Goal: Information Seeking & Learning: Understand process/instructions

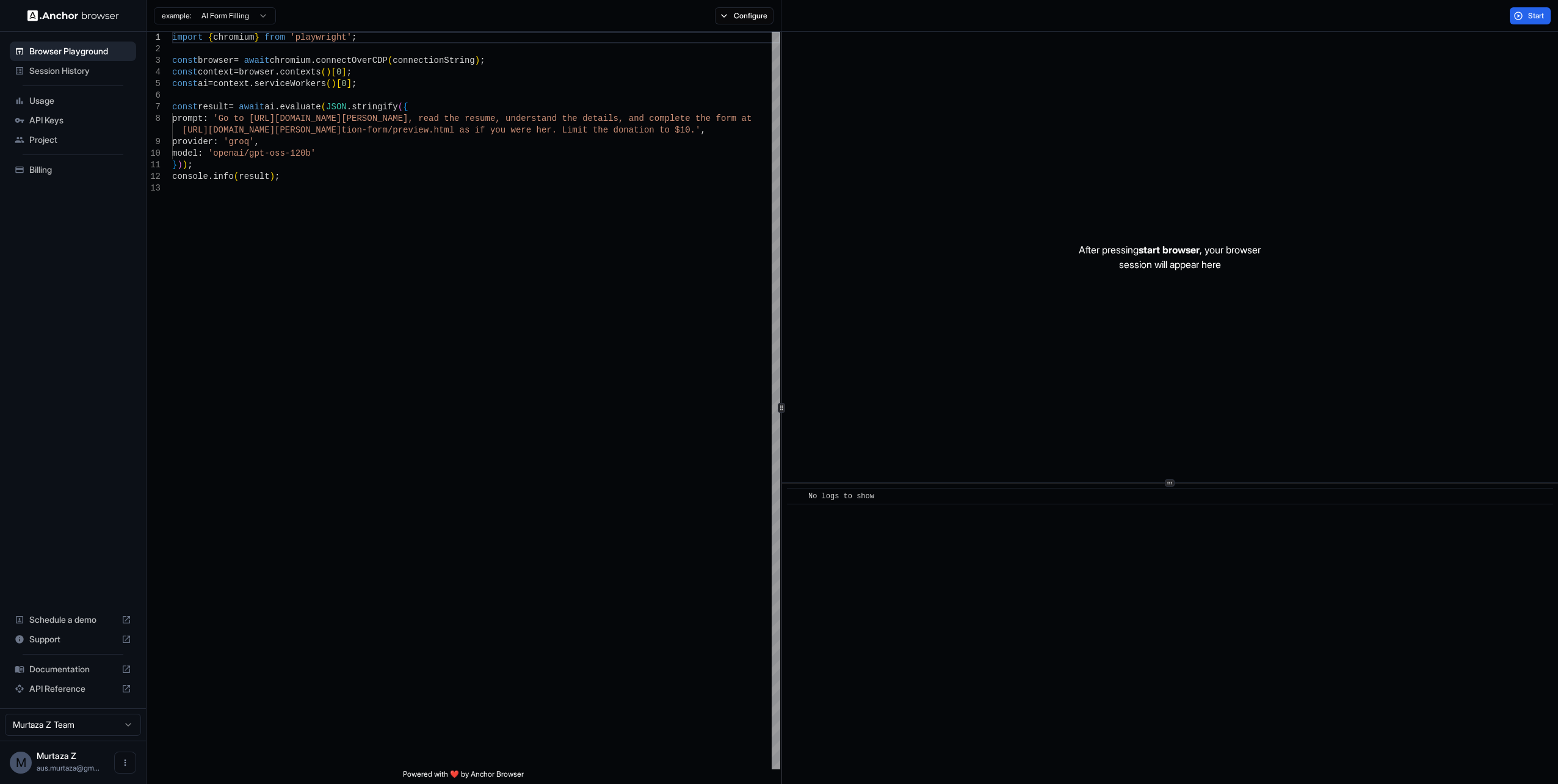
click at [56, 122] on span "API Keys" at bounding box center [80, 120] width 102 height 12
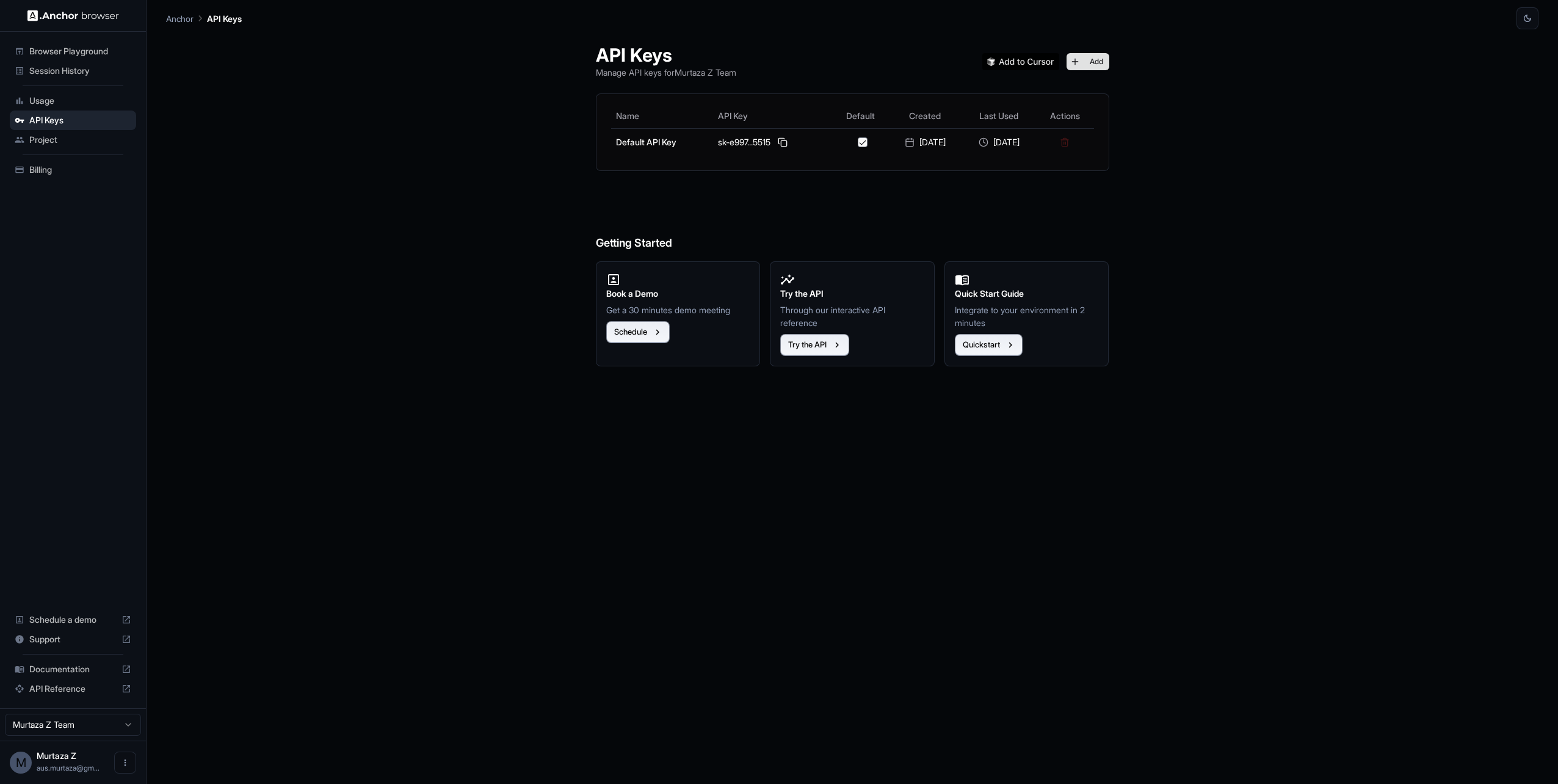
click at [1101, 65] on button "Add" at bounding box center [1088, 62] width 43 height 17
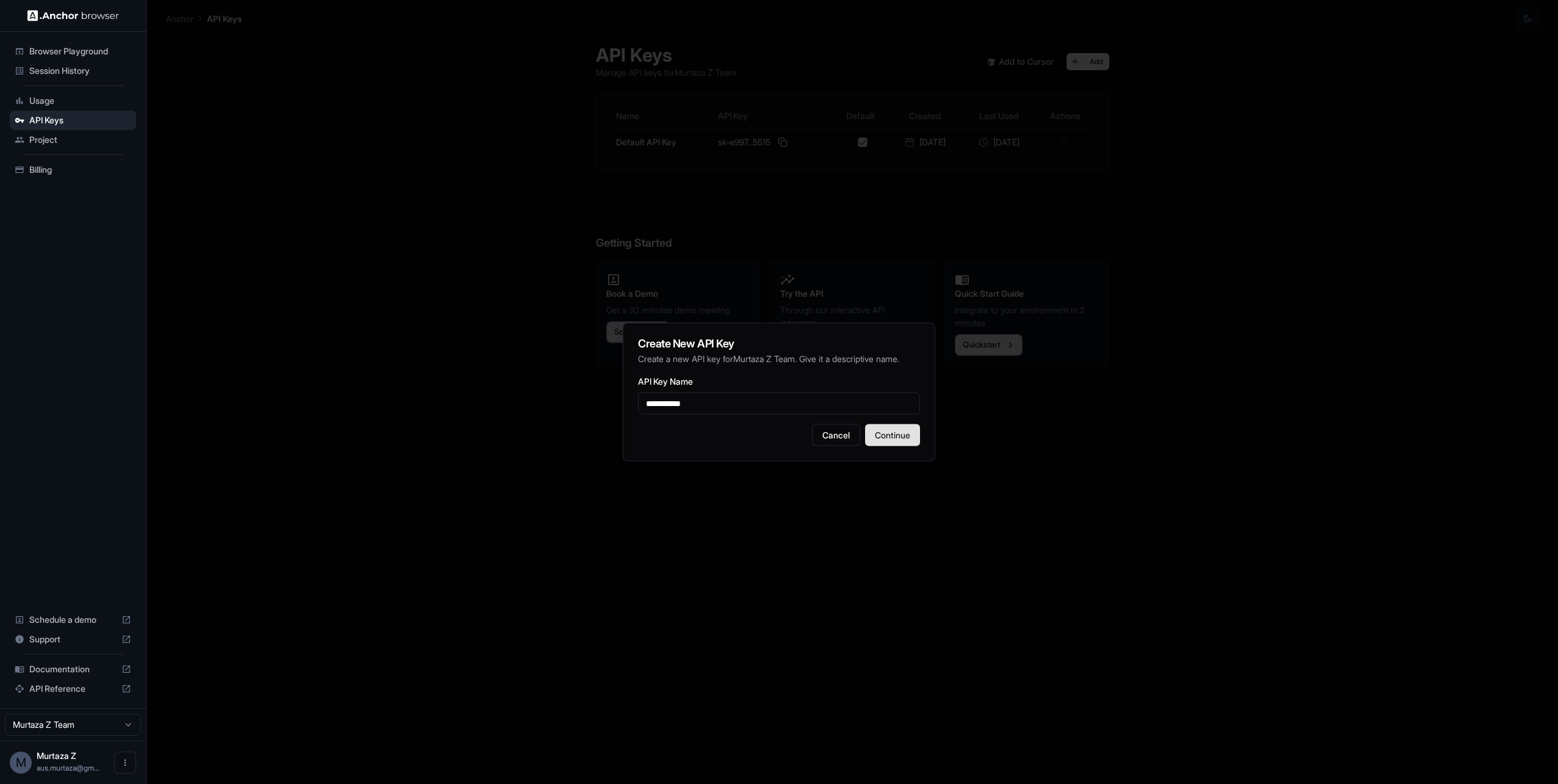
type input "**********"
click at [878, 432] on button "Continue" at bounding box center [892, 435] width 55 height 22
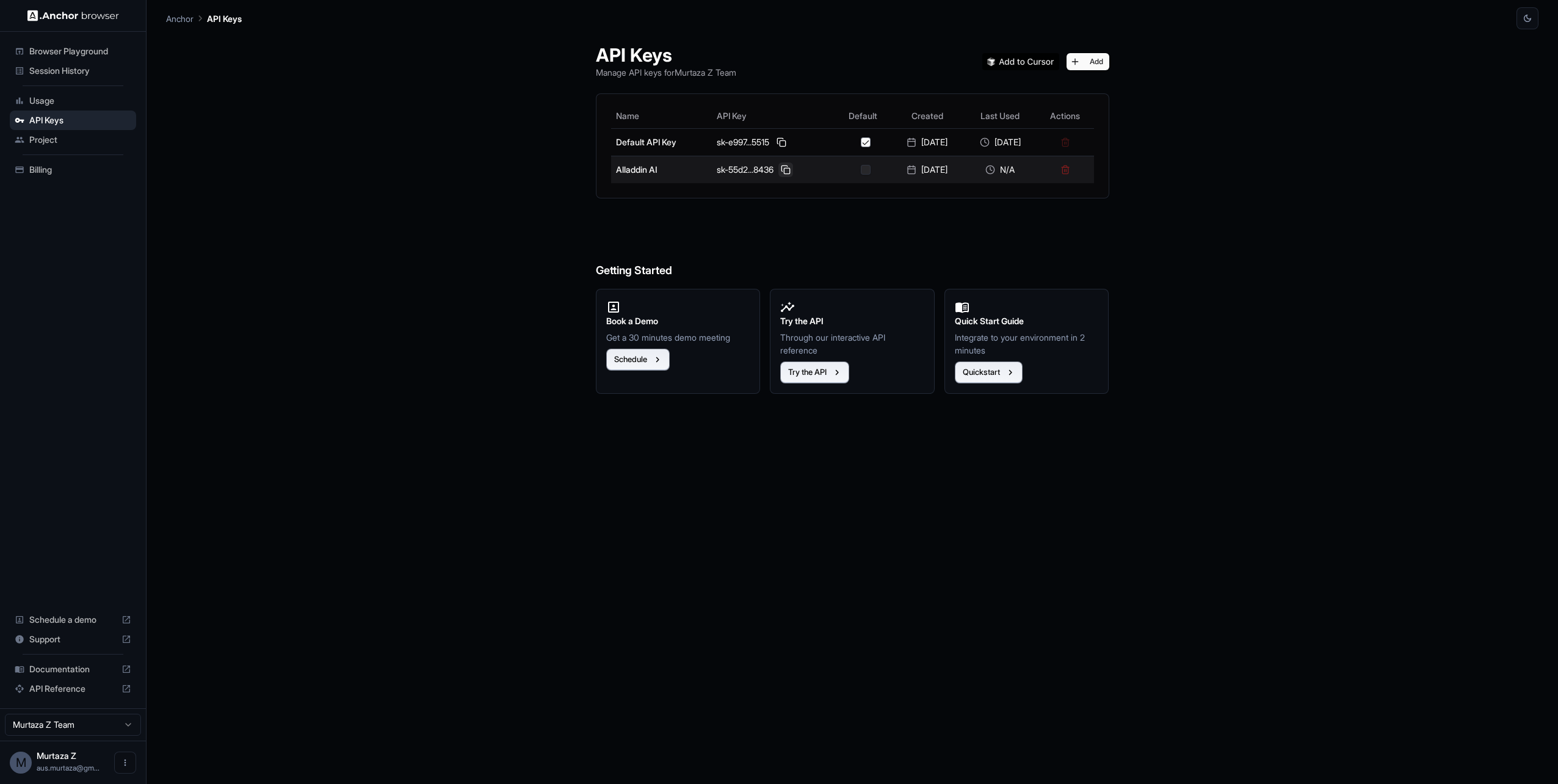
click at [779, 171] on button at bounding box center [786, 170] width 15 height 15
click at [82, 46] on span "Browser Playground" at bounding box center [80, 51] width 102 height 12
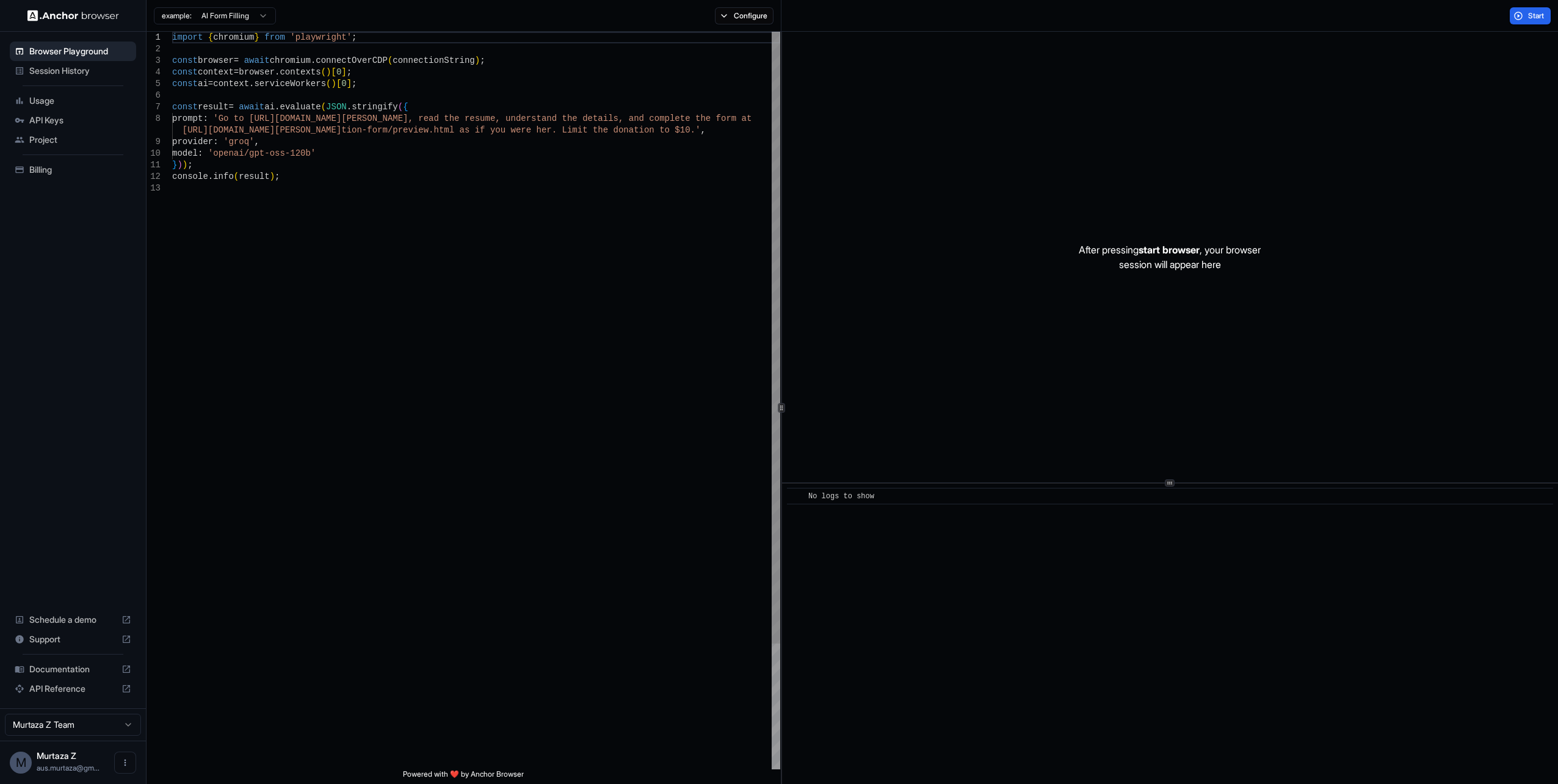
click at [756, 28] on div "example: AI Form Filling Configure" at bounding box center [464, 16] width 635 height 32
click at [757, 21] on button "Configure" at bounding box center [745, 16] width 60 height 17
click at [220, 13] on html "Browser Playground Session History Usage API Keys Project Billing Schedule a de…" at bounding box center [779, 392] width 1558 height 784
click at [329, 18] on html "Browser Playground Session History Usage API Keys Project Billing Schedule a de…" at bounding box center [779, 392] width 1558 height 784
click at [108, 136] on span "Project" at bounding box center [80, 140] width 102 height 12
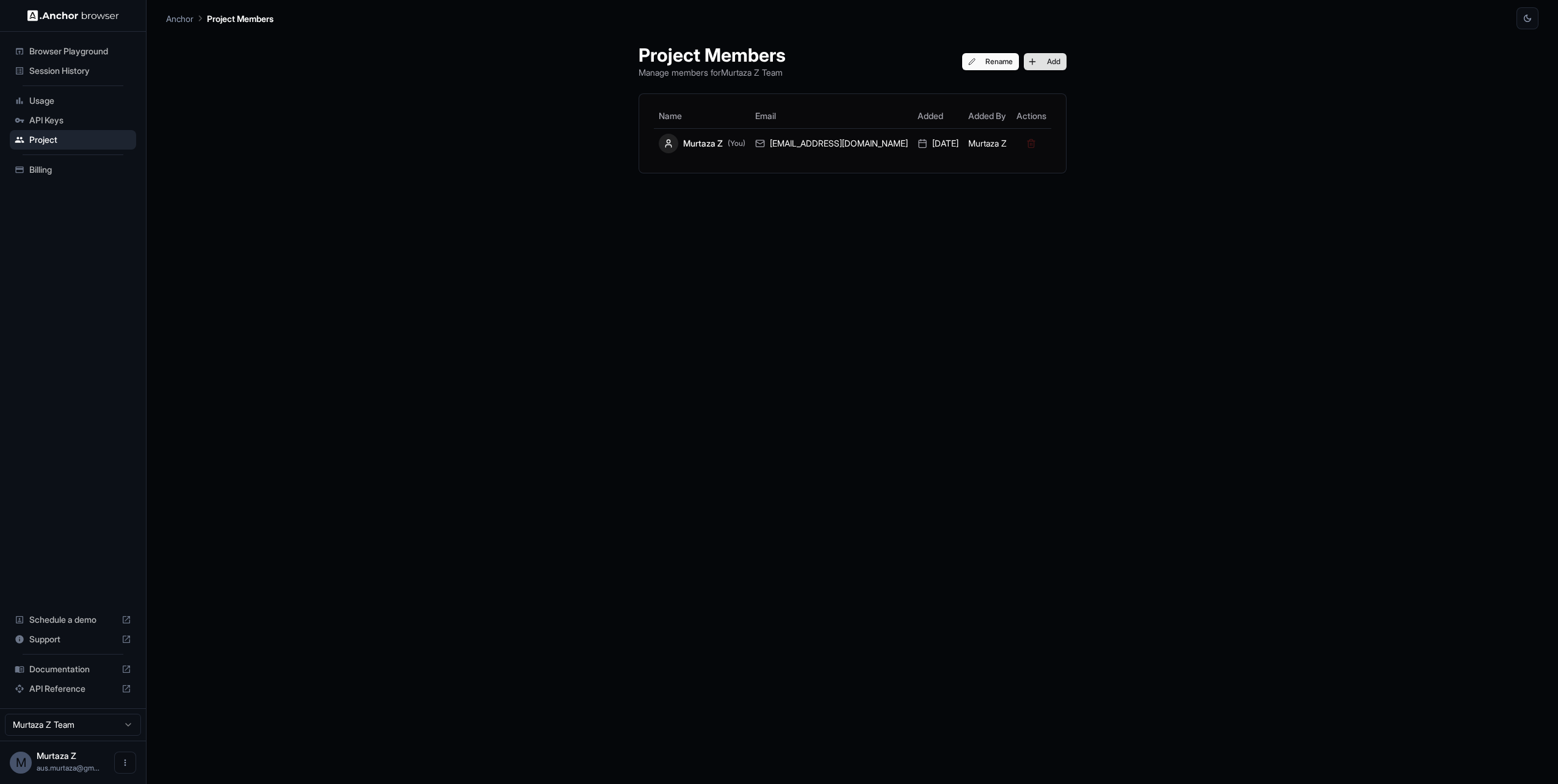
click at [1039, 60] on button "Add" at bounding box center [1045, 62] width 43 height 17
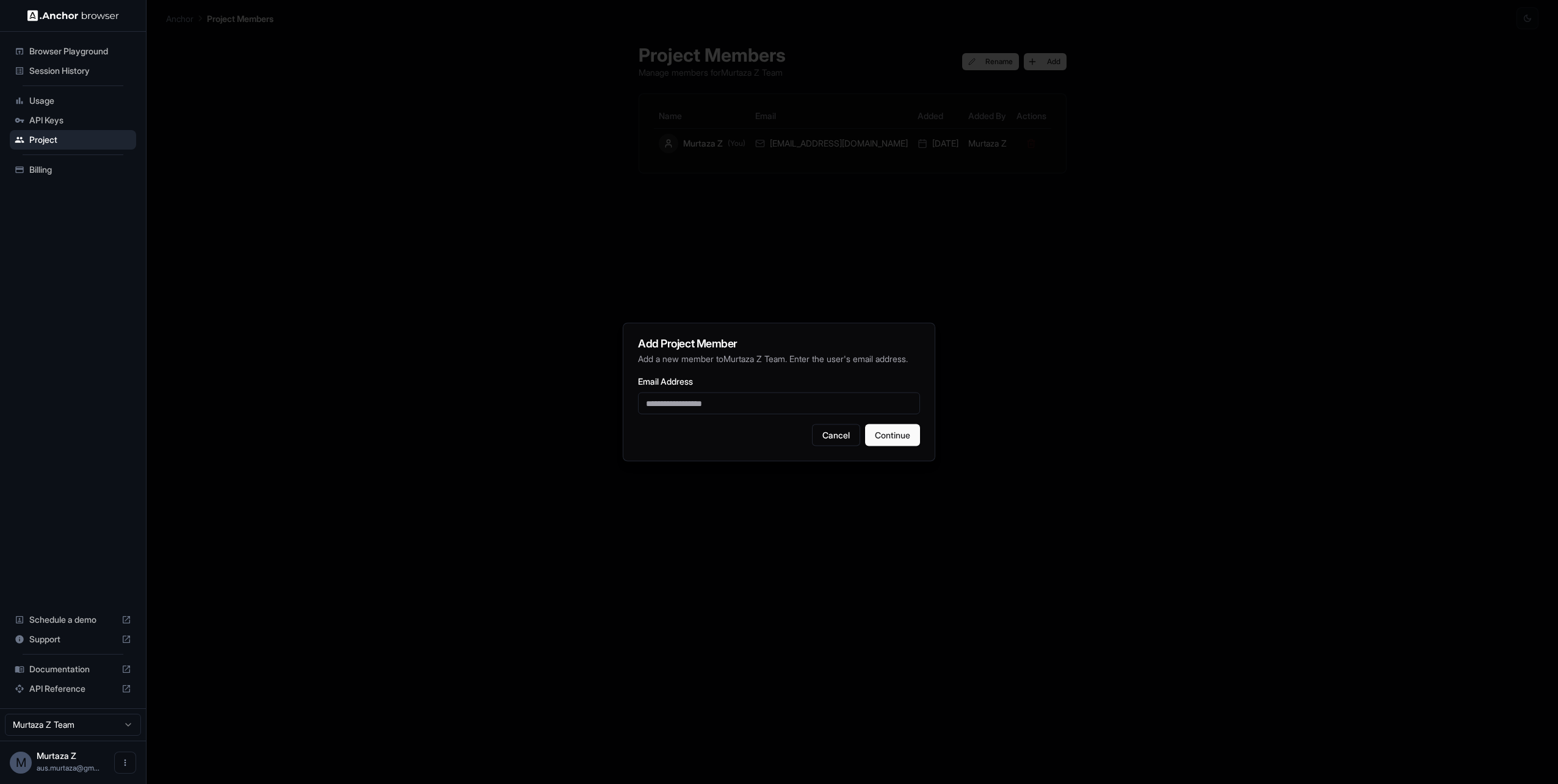
click at [1006, 254] on div at bounding box center [779, 392] width 1558 height 784
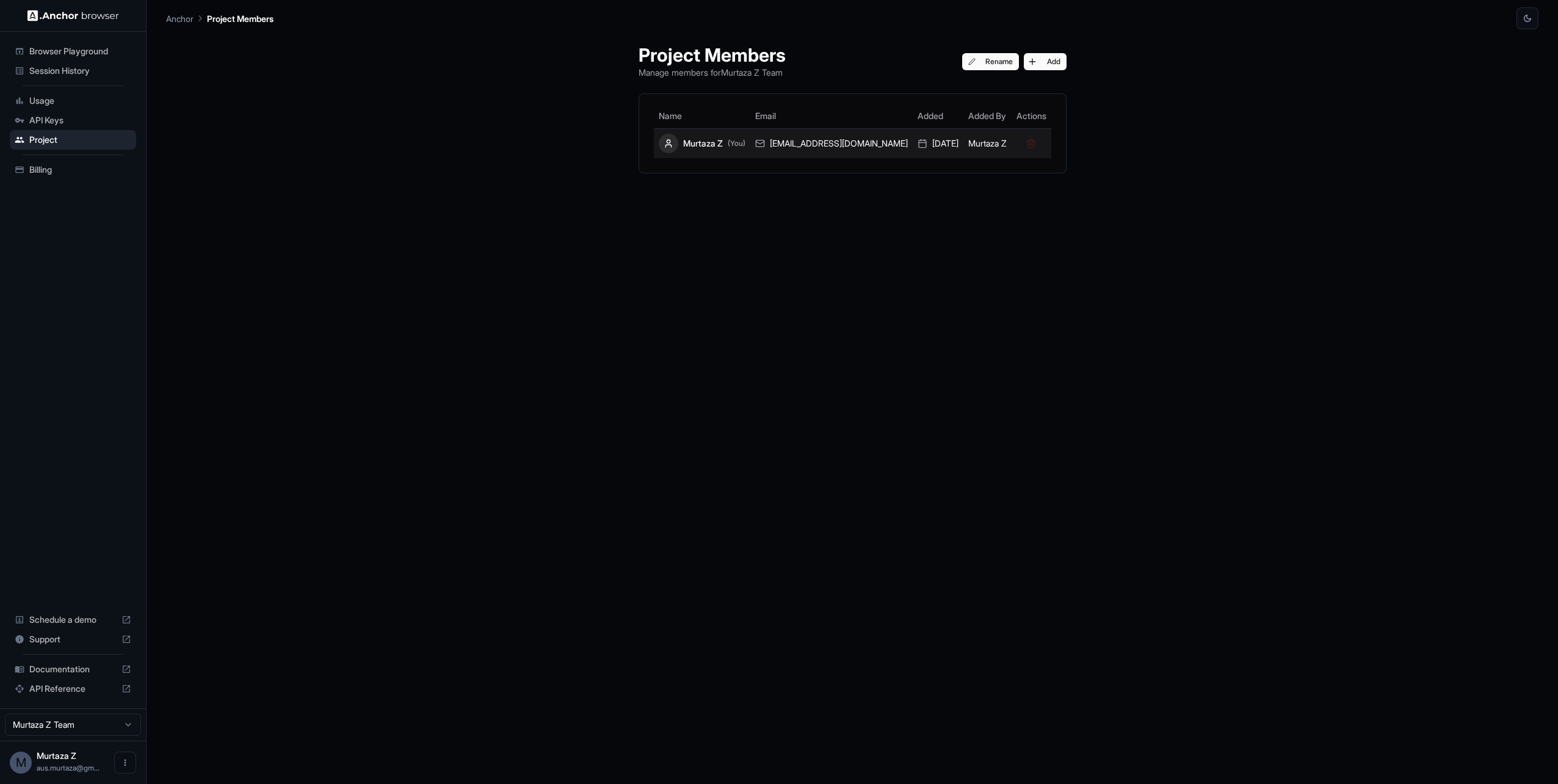
click at [813, 145] on div "aus.murtaza@gmail.com" at bounding box center [831, 143] width 153 height 12
click at [673, 143] on icon at bounding box center [669, 143] width 10 height 10
click at [1531, 25] on button "button" at bounding box center [1528, 19] width 22 height 22
click at [1515, 66] on li "Light" at bounding box center [1513, 67] width 39 height 20
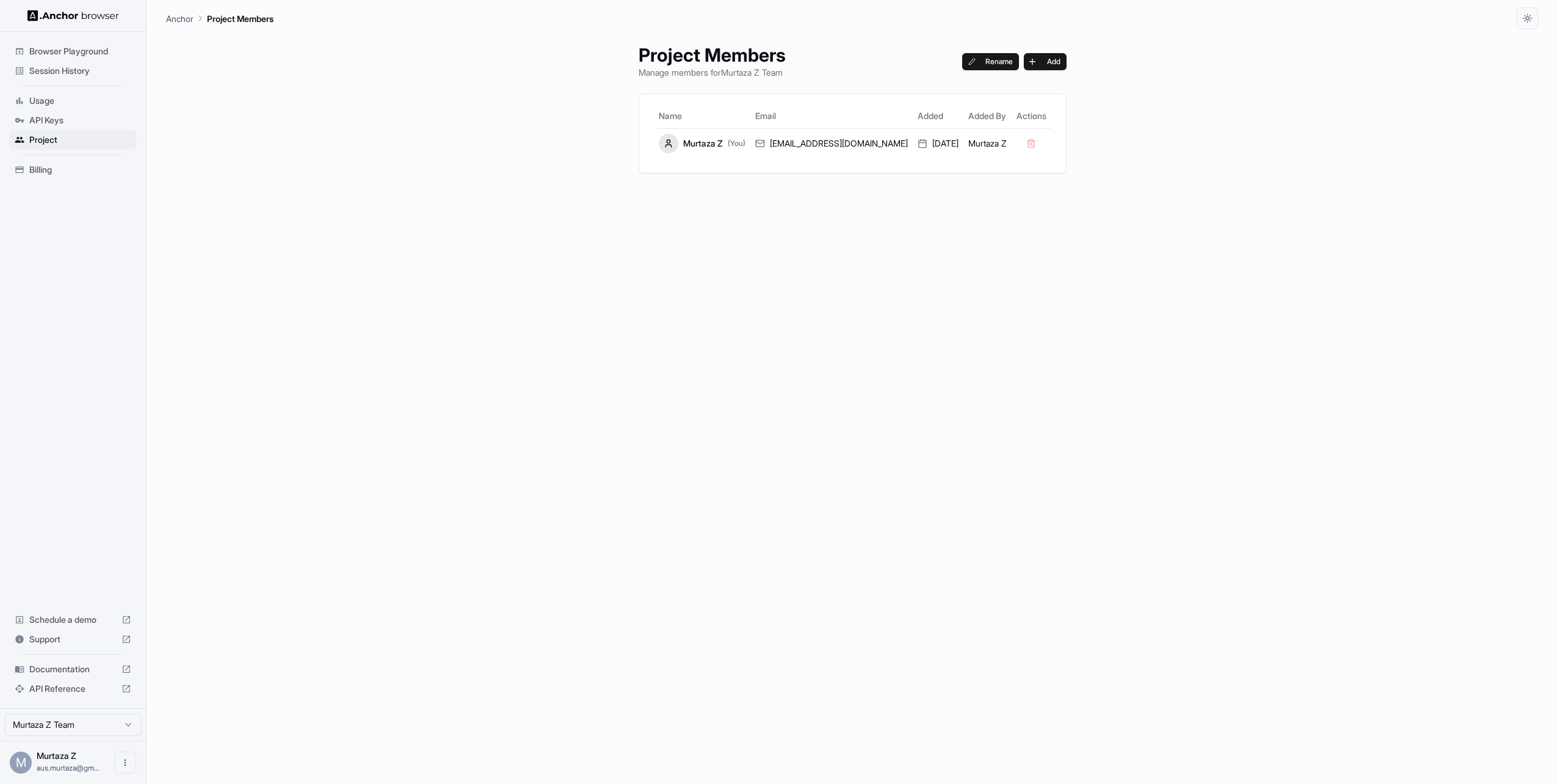
click at [96, 725] on html "Browser Playground Session History Usage API Keys Project Billing Schedule a de…" at bounding box center [779, 392] width 1558 height 784
click at [96, 726] on html "Browser Playground Session History Usage API Keys Project Billing Schedule a de…" at bounding box center [779, 392] width 1558 height 784
click at [122, 758] on icon "Open menu" at bounding box center [125, 763] width 10 height 10
click at [312, 592] on div at bounding box center [779, 392] width 1558 height 784
click at [70, 102] on span "Usage" at bounding box center [80, 101] width 102 height 12
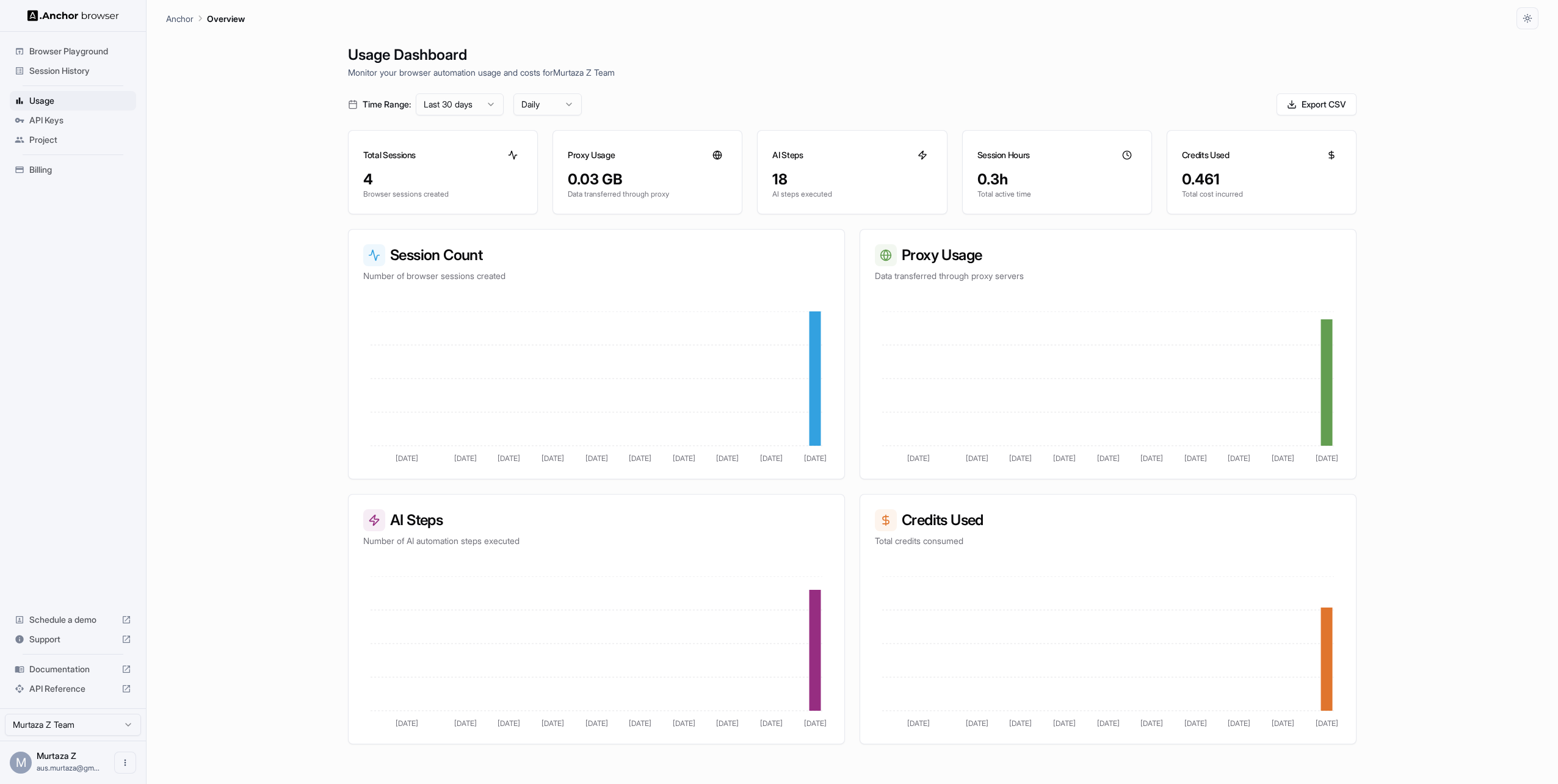
click at [76, 68] on span "Session History" at bounding box center [80, 71] width 102 height 12
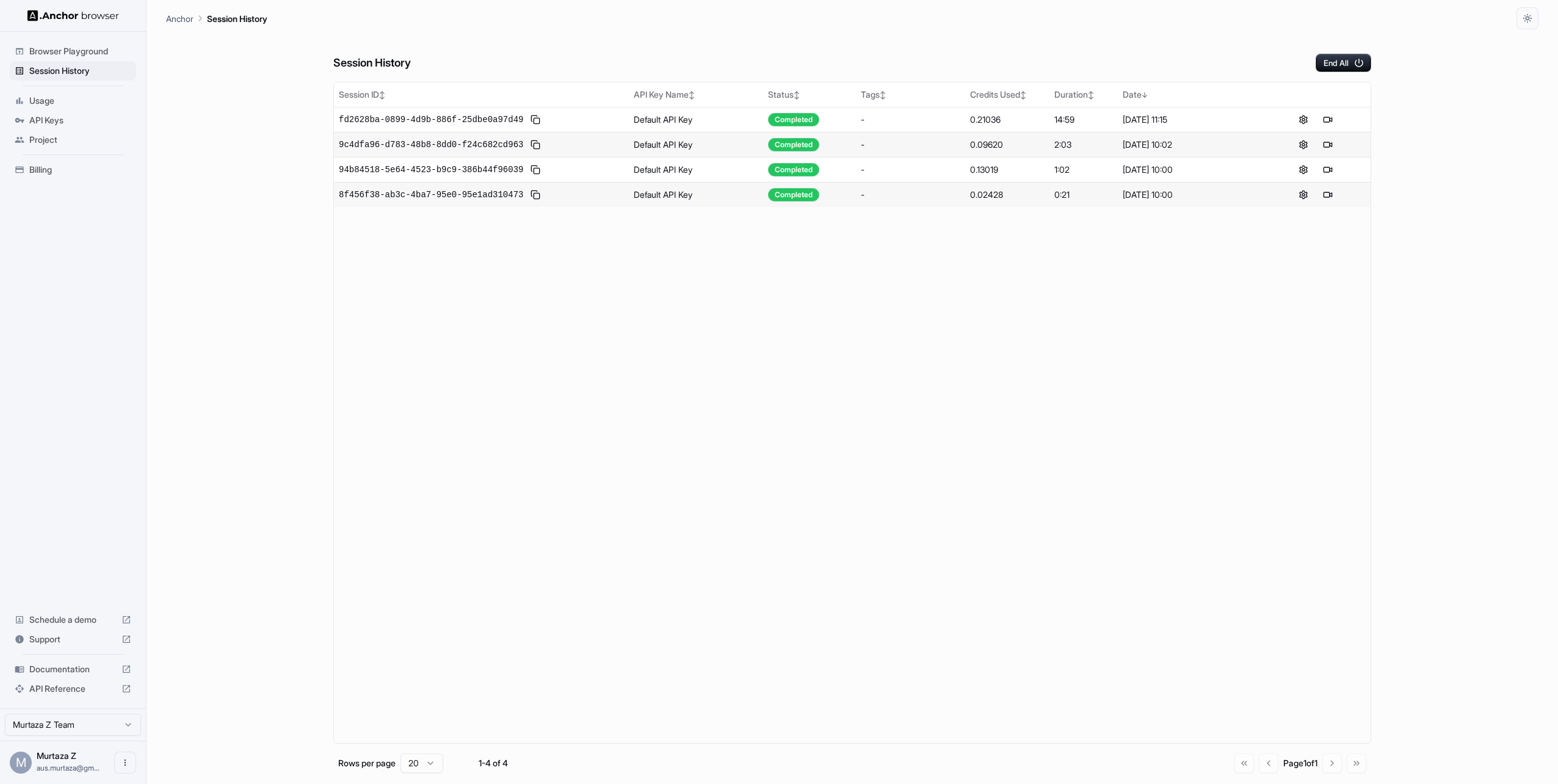
click at [80, 55] on span "Browser Playground" at bounding box center [80, 51] width 102 height 12
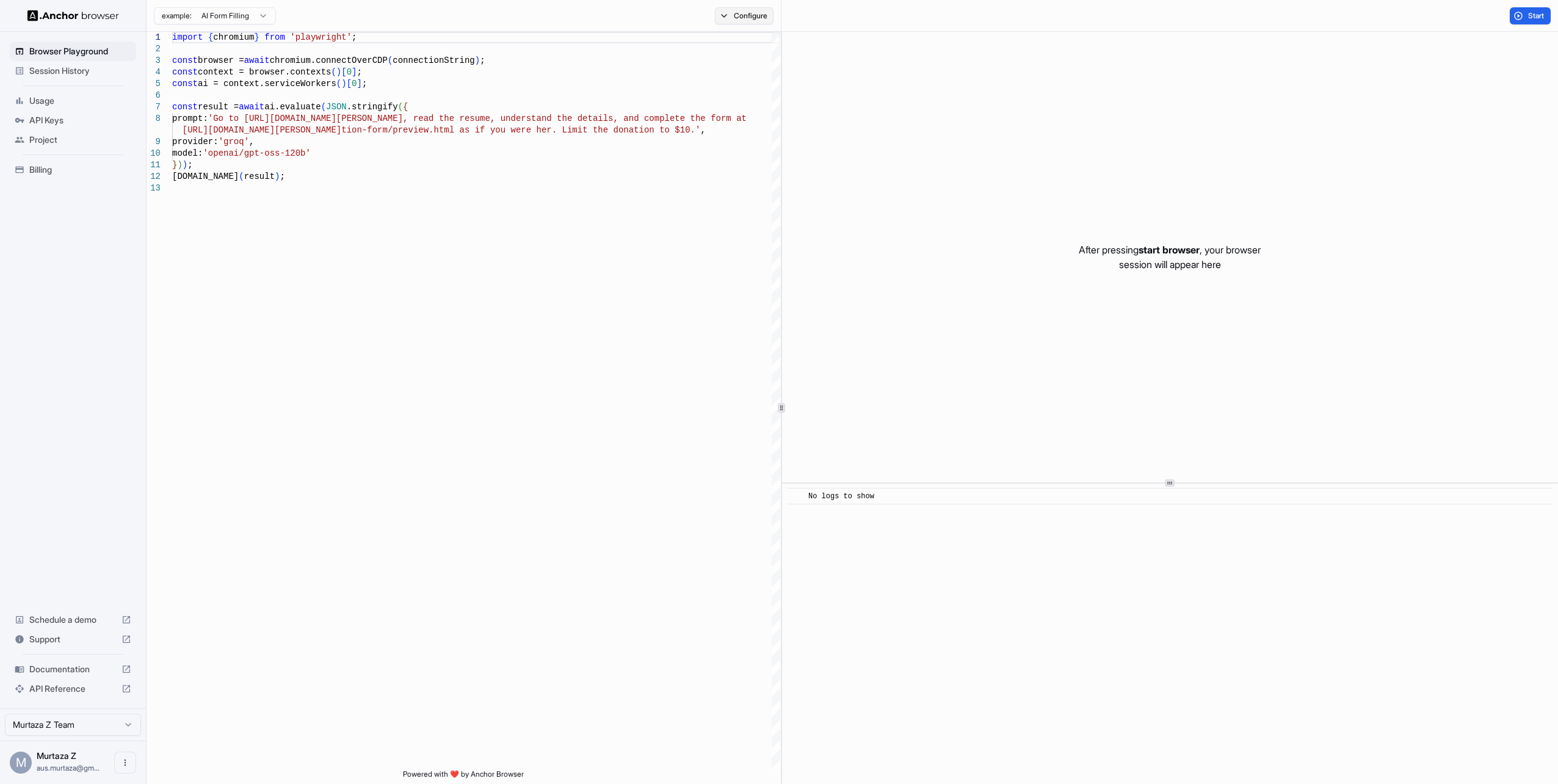
click at [762, 17] on button "Configure" at bounding box center [745, 16] width 60 height 17
click at [869, 116] on button "Select Profile..." at bounding box center [877, 123] width 122 height 17
type textarea "**********"
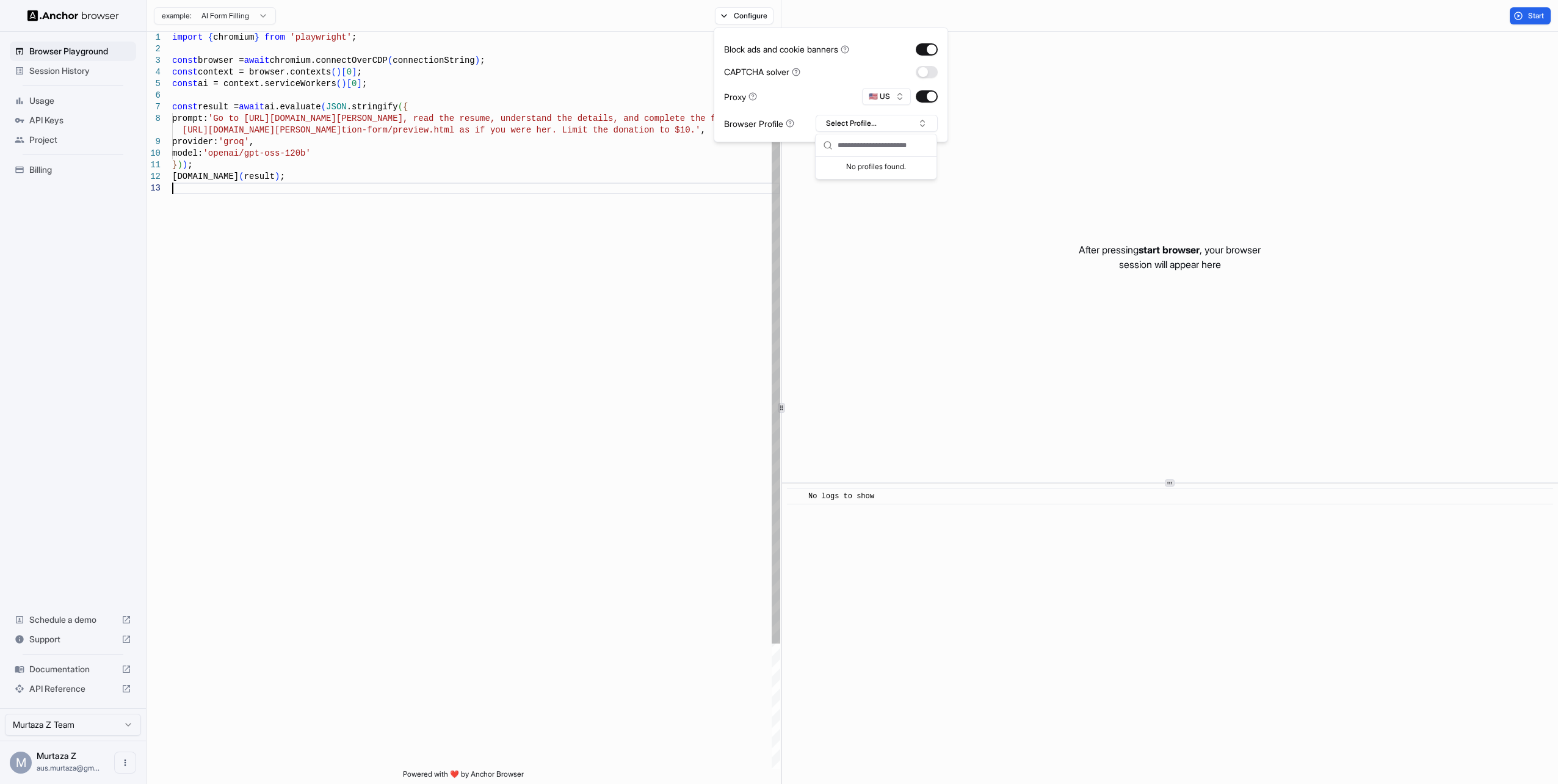
click at [616, 298] on div "import { chromium } from 'playwright' ; const browser = await chromium.connectO…" at bounding box center [476, 476] width 608 height 888
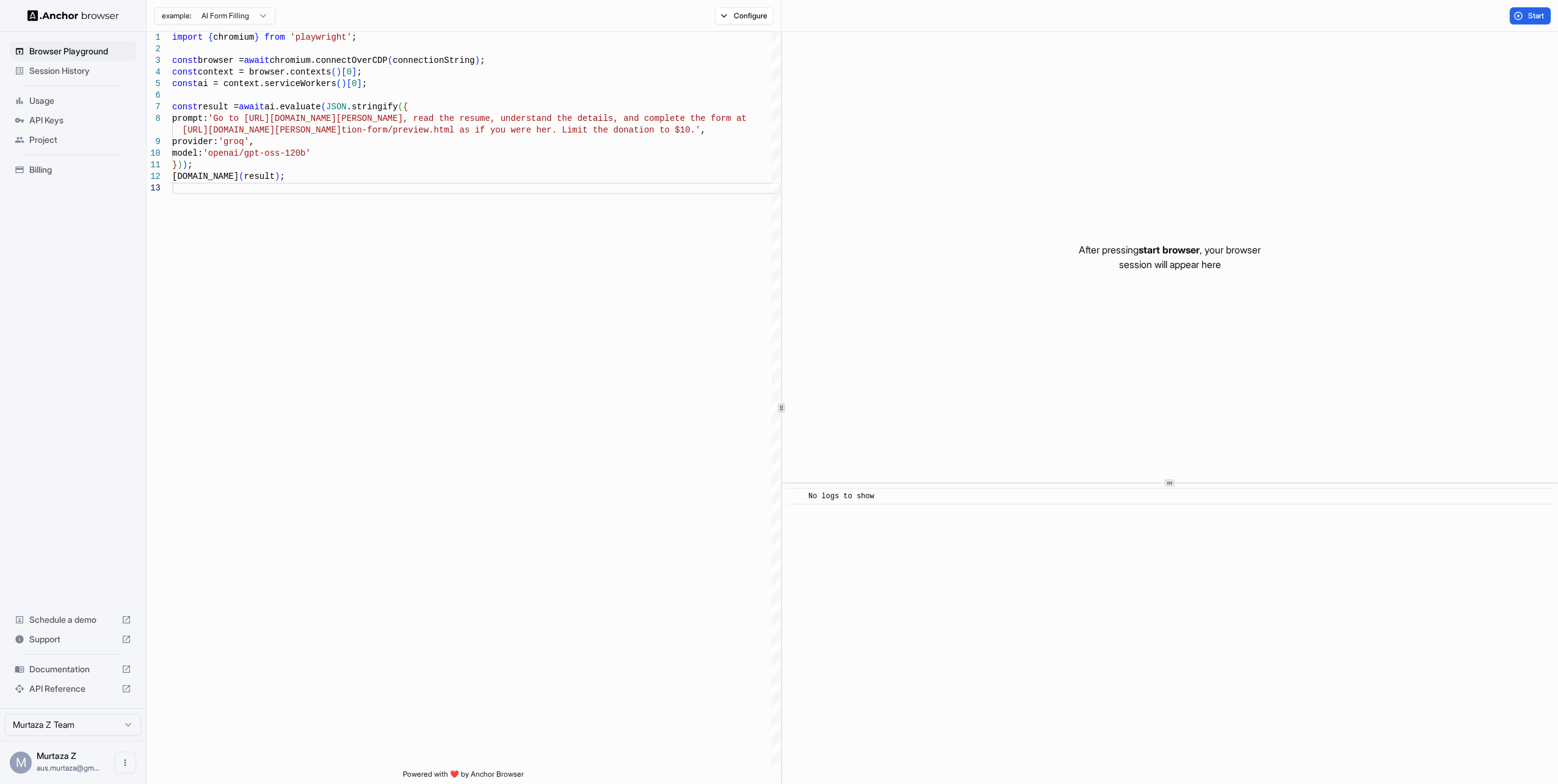
click at [233, 16] on html "**********" at bounding box center [779, 392] width 1558 height 784
click at [320, 9] on html "**********" at bounding box center [779, 392] width 1558 height 784
click at [91, 723] on html "Browser Playground Session History Usage API Keys Project Billing Schedule a de…" at bounding box center [779, 392] width 1558 height 784
click at [123, 754] on html "Browser Playground Session History Usage API Keys Project Billing Schedule a de…" at bounding box center [779, 392] width 1558 height 784
click at [123, 758] on icon "Open menu" at bounding box center [125, 763] width 10 height 10
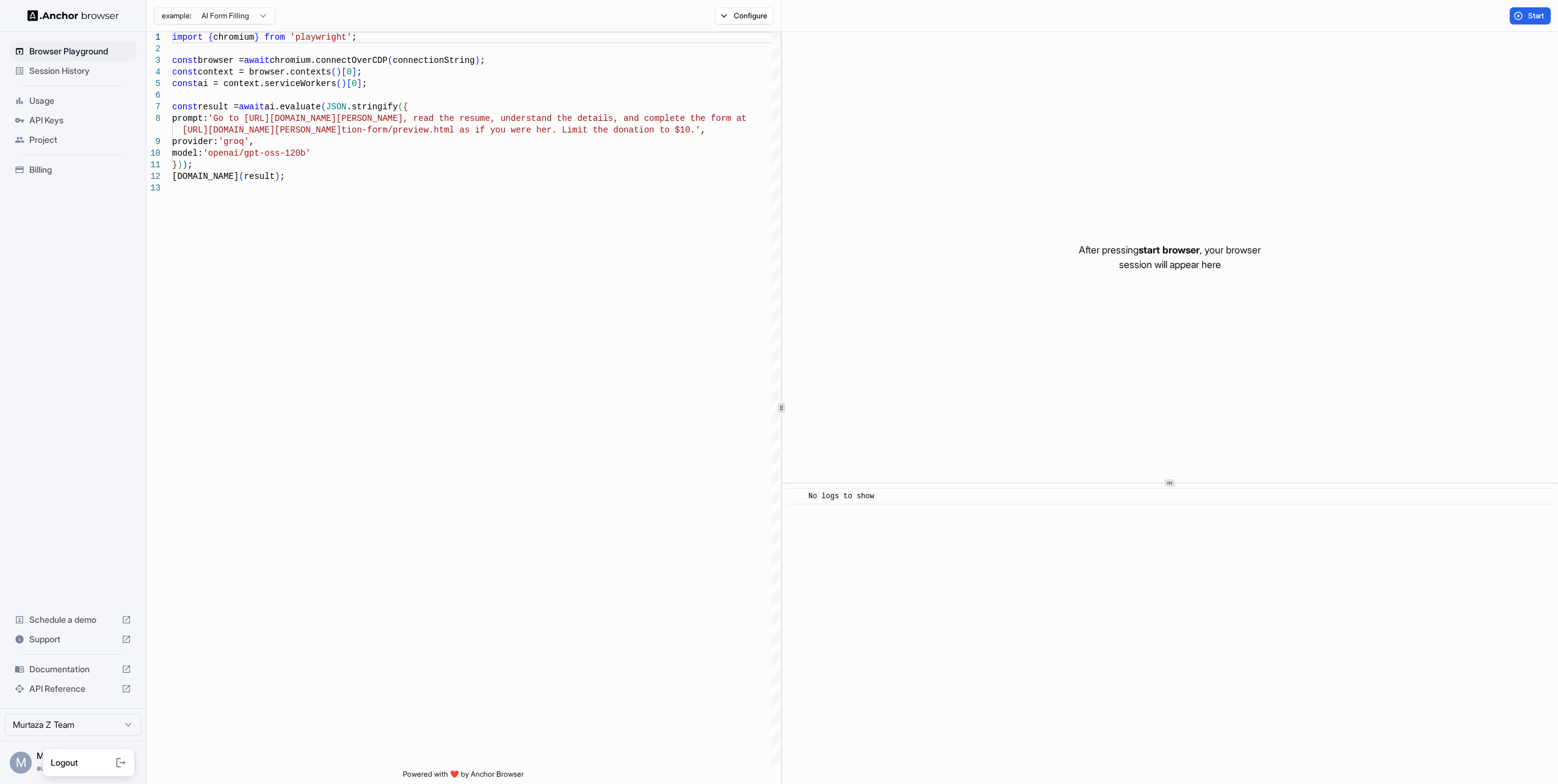
click at [107, 516] on div at bounding box center [779, 392] width 1558 height 784
click at [65, 176] on div "Billing" at bounding box center [73, 170] width 127 height 19
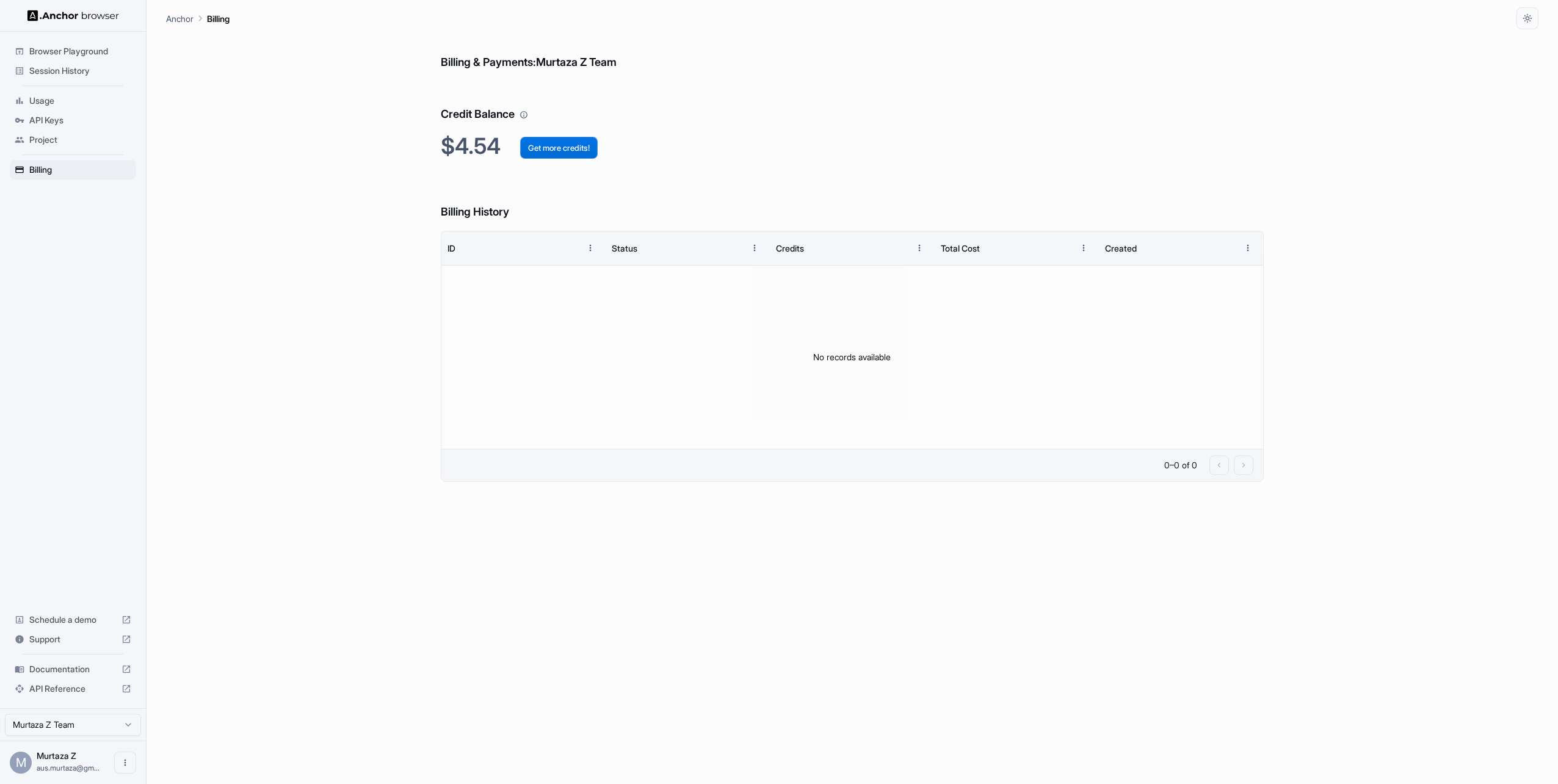
click at [561, 147] on button "Get more credits!" at bounding box center [559, 148] width 78 height 22
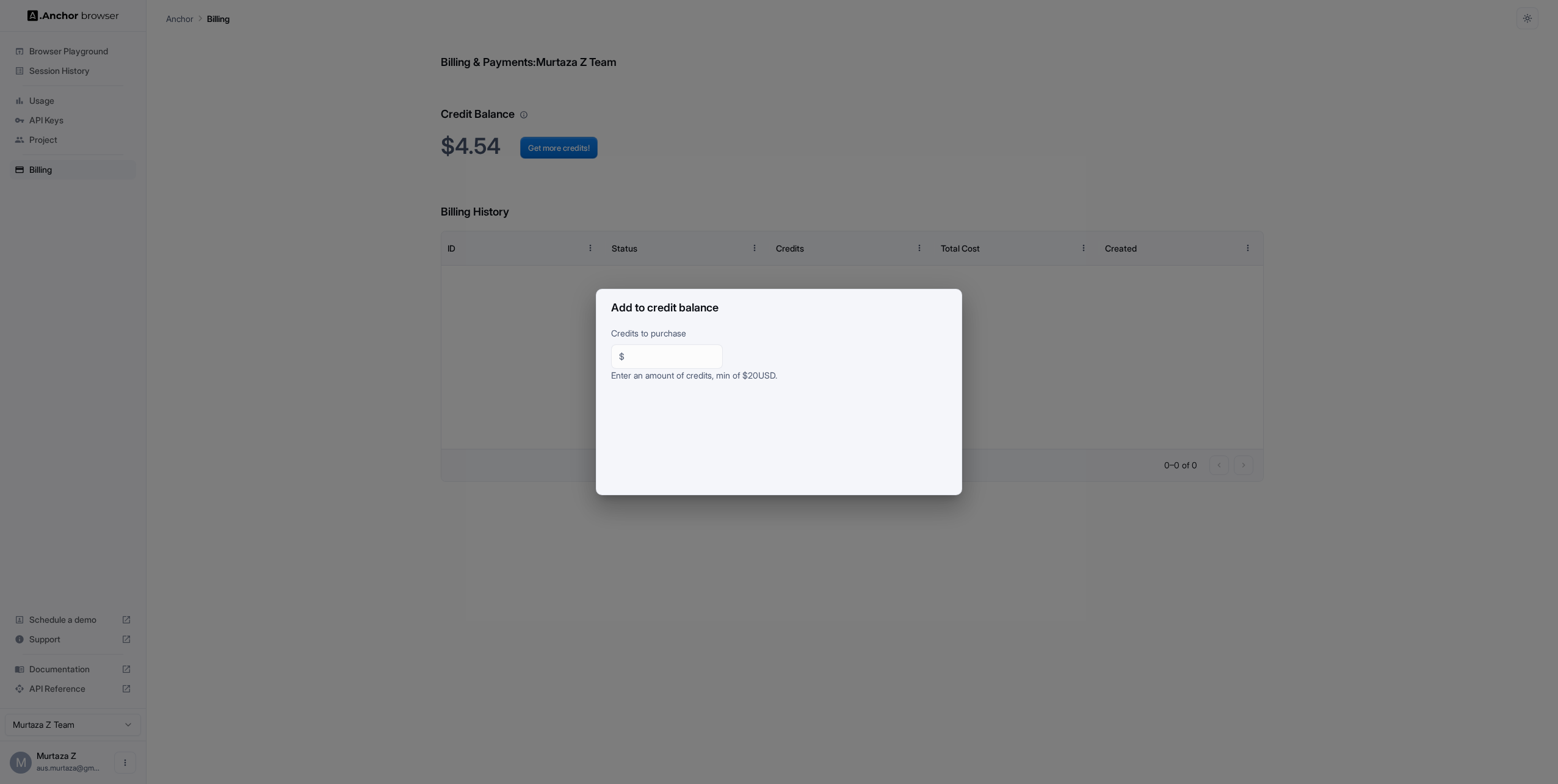
click at [916, 174] on div "Add to credit balance Credits to purchase $ ** ​ Enter an amount of credits, mi…" at bounding box center [779, 392] width 1558 height 784
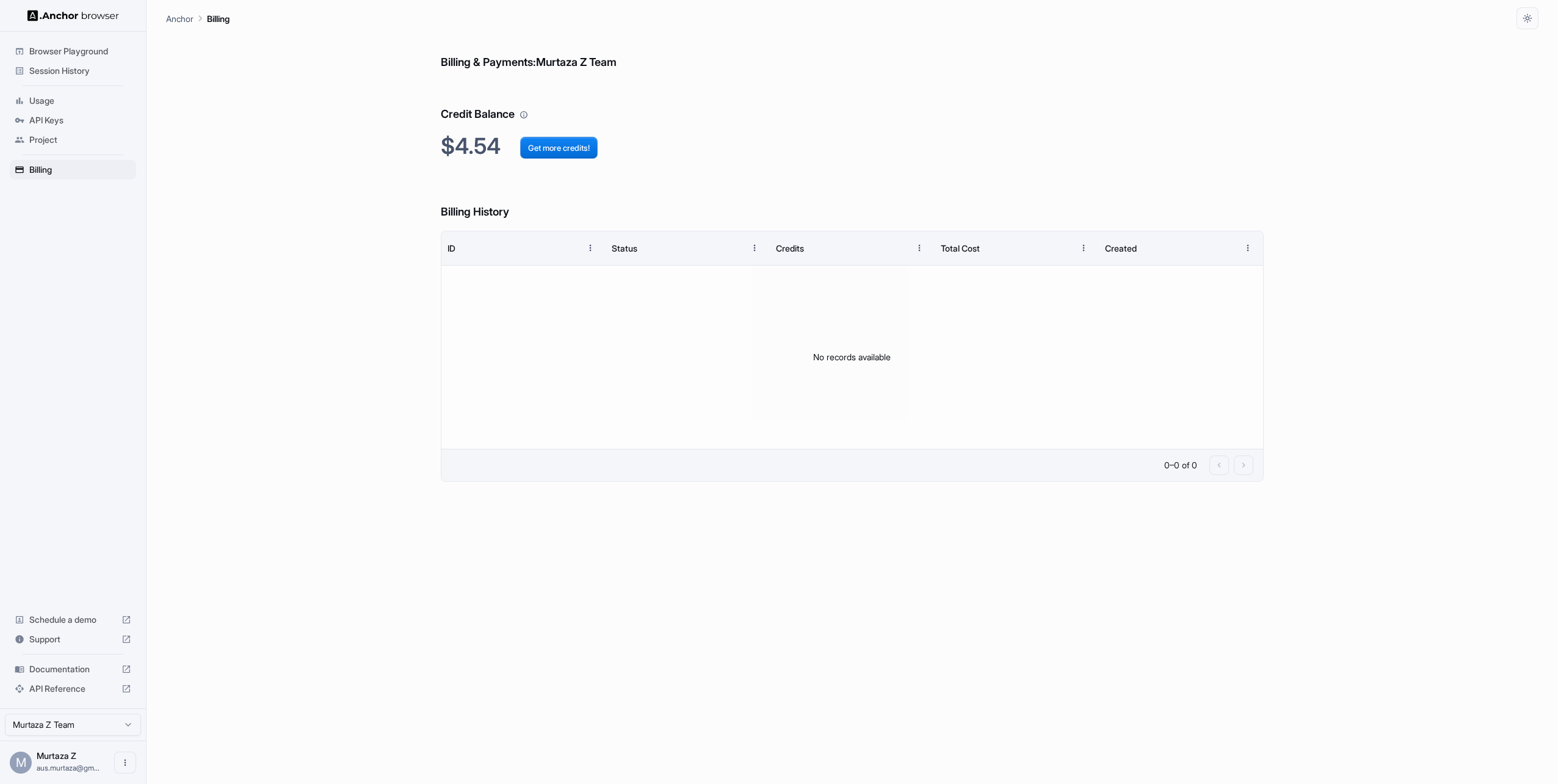
click at [185, 21] on p "Anchor" at bounding box center [180, 19] width 28 height 13
click at [132, 764] on button "Open menu" at bounding box center [125, 763] width 22 height 22
click at [109, 758] on div at bounding box center [102, 763] width 49 height 12
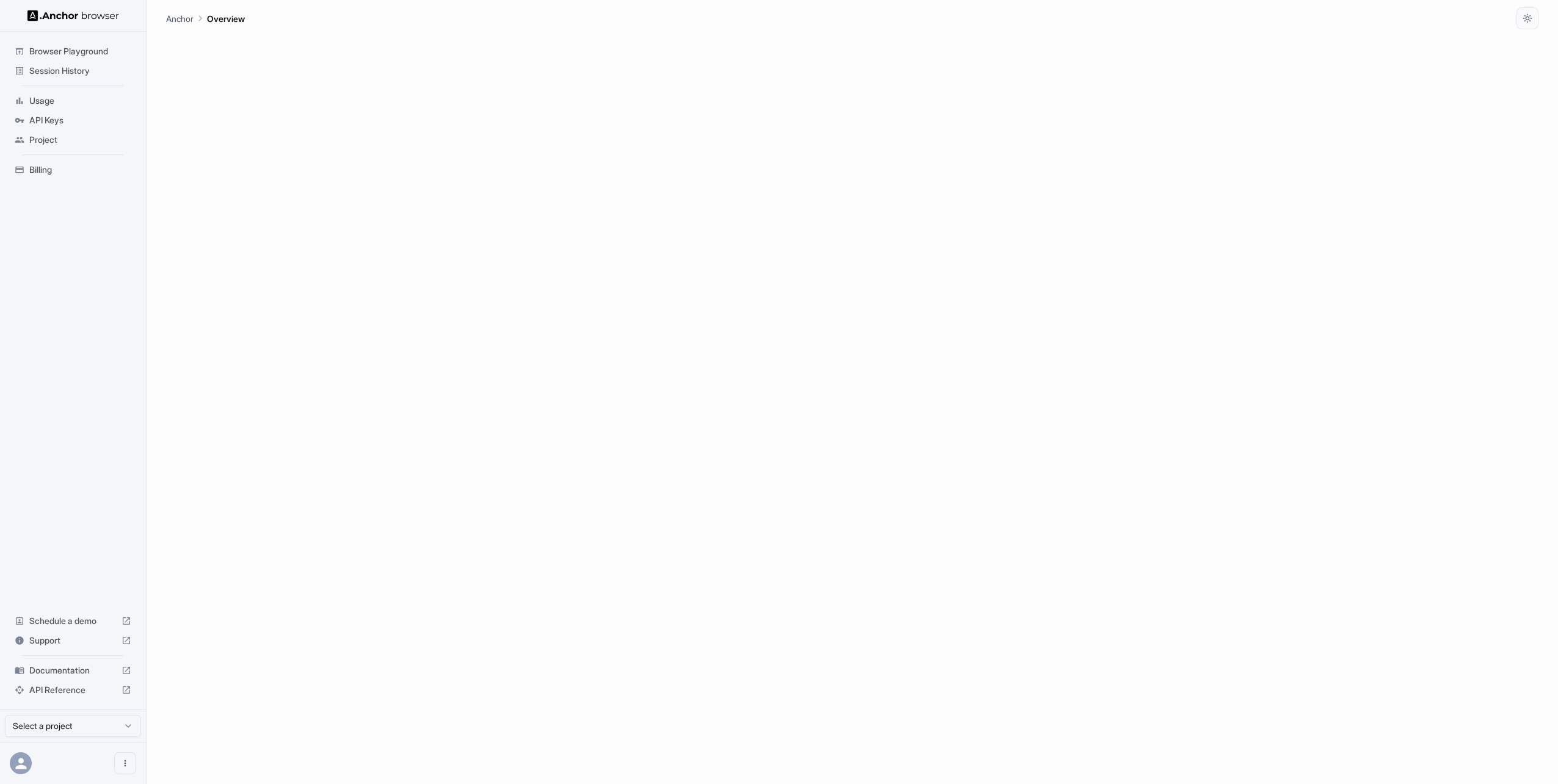
click at [14, 762] on icon at bounding box center [21, 763] width 17 height 17
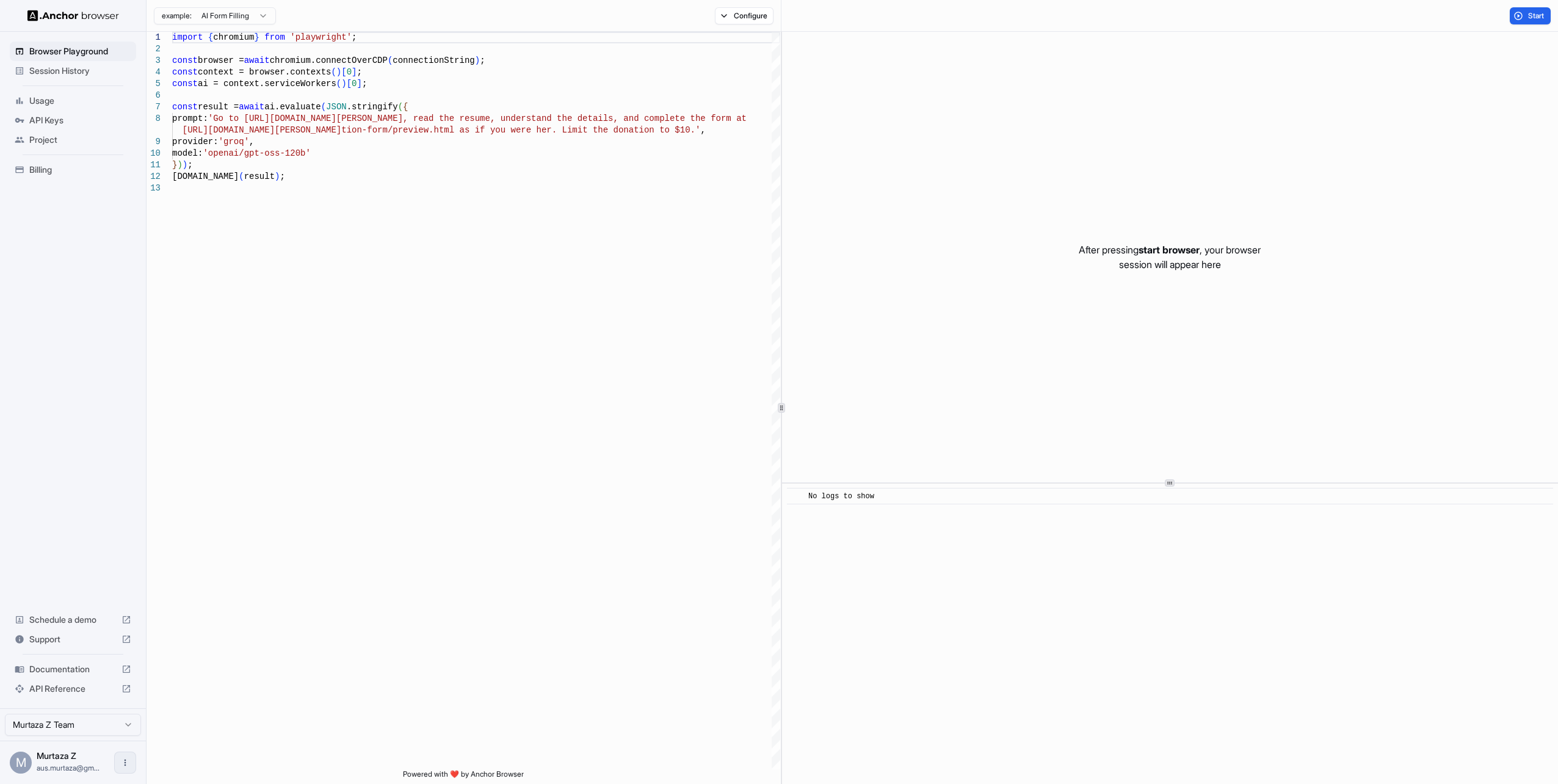
click at [125, 760] on icon "Open menu" at bounding box center [125, 763] width 2 height 7
click at [93, 762] on div at bounding box center [102, 763] width 49 height 12
click at [35, 18] on img at bounding box center [73, 15] width 91 height 12
click at [733, 10] on button "Configure" at bounding box center [745, 16] width 60 height 17
click at [889, 128] on button "Select Profile..." at bounding box center [877, 123] width 122 height 17
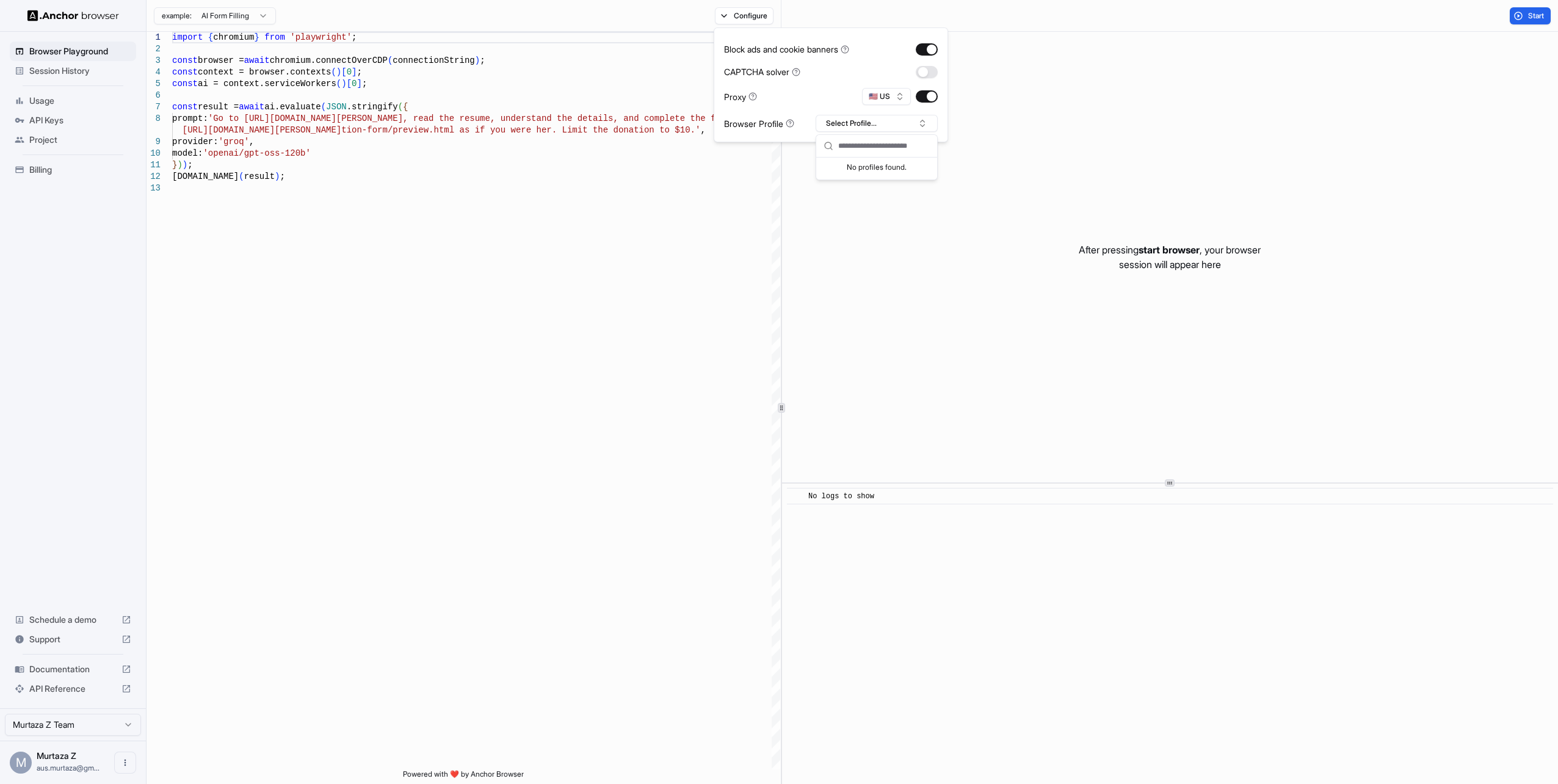
click at [883, 167] on div "No profiles found." at bounding box center [876, 166] width 121 height 17
click at [82, 693] on span "API Reference" at bounding box center [73, 689] width 87 height 12
click at [55, 672] on span "Documentation" at bounding box center [73, 669] width 87 height 12
